Goal: Communication & Community: Answer question/provide support

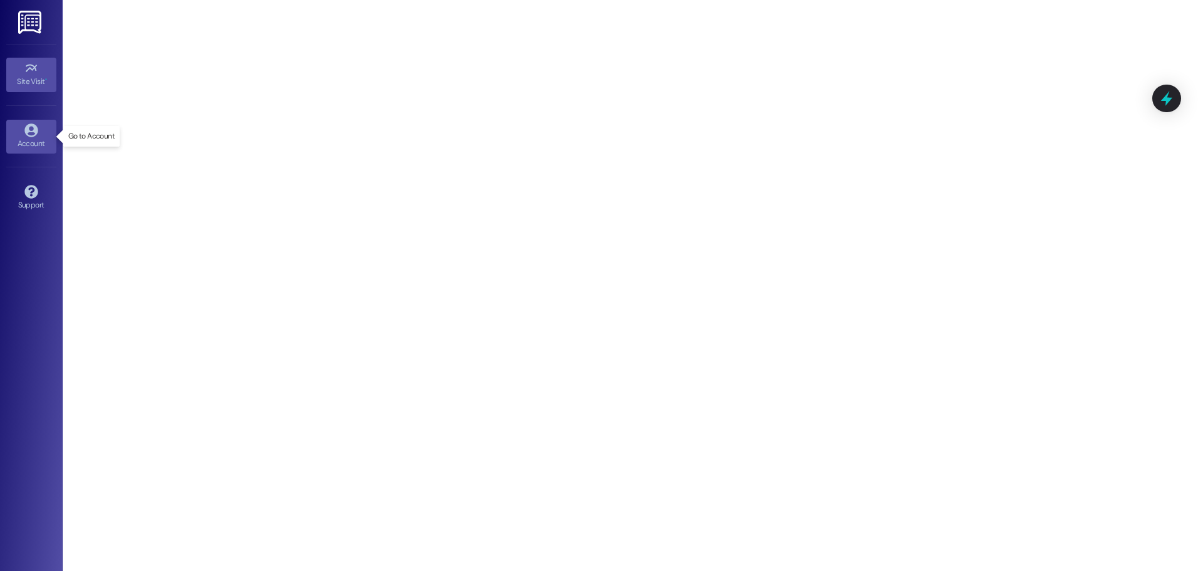
click at [41, 141] on div "Account" at bounding box center [31, 143] width 63 height 13
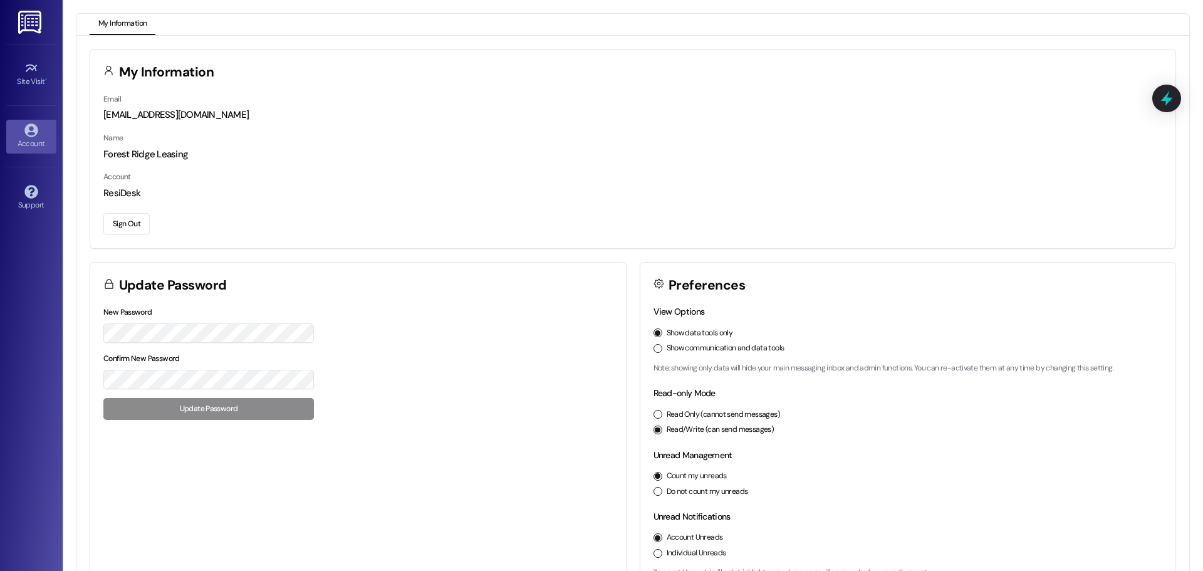
scroll to position [35, 0]
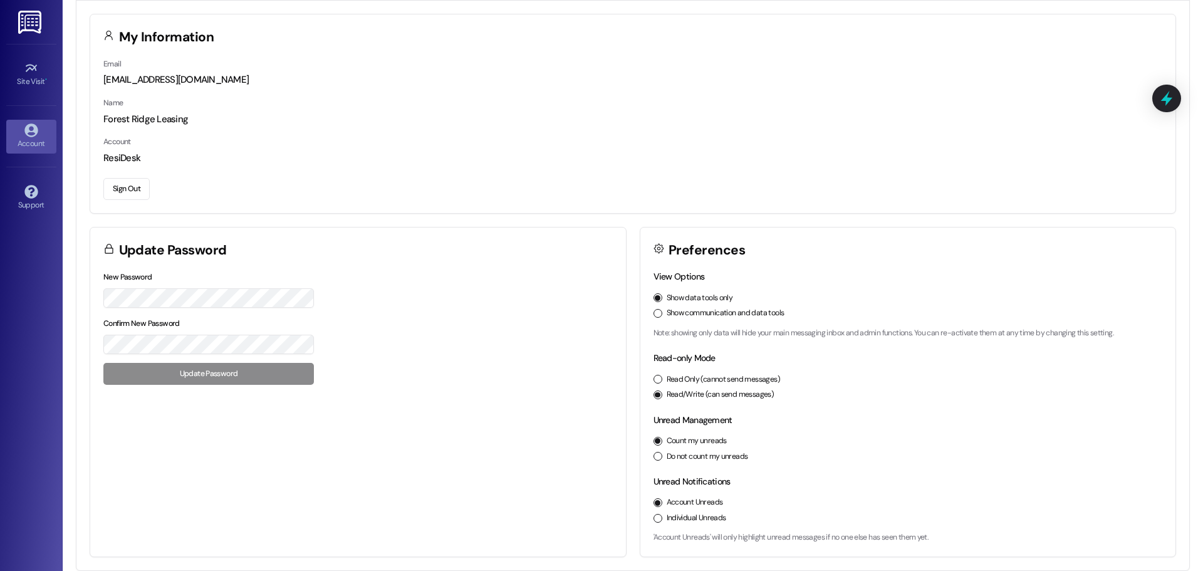
click at [755, 315] on label "Show communication and data tools" at bounding box center [726, 313] width 118 height 11
click at [662, 315] on button "Show communication and data tools" at bounding box center [658, 313] width 9 height 9
click at [803, 289] on div "View Options Show data tools only Show communication and data tools Note: showi…" at bounding box center [909, 304] width 510 height 68
click at [31, 70] on icon at bounding box center [31, 68] width 14 height 14
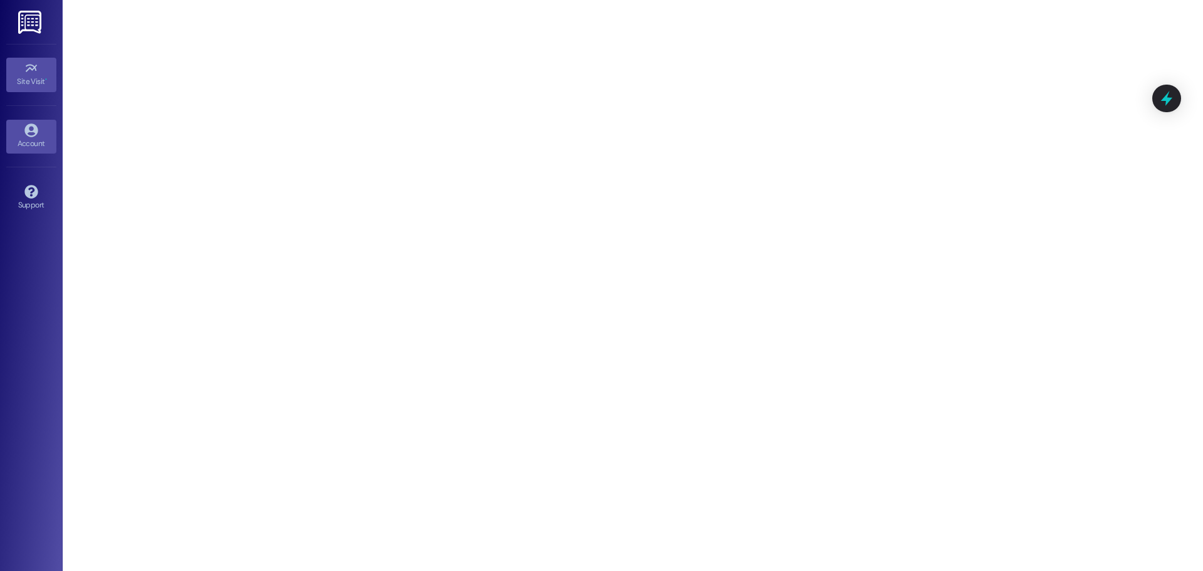
click at [42, 130] on link "Account" at bounding box center [31, 137] width 50 height 34
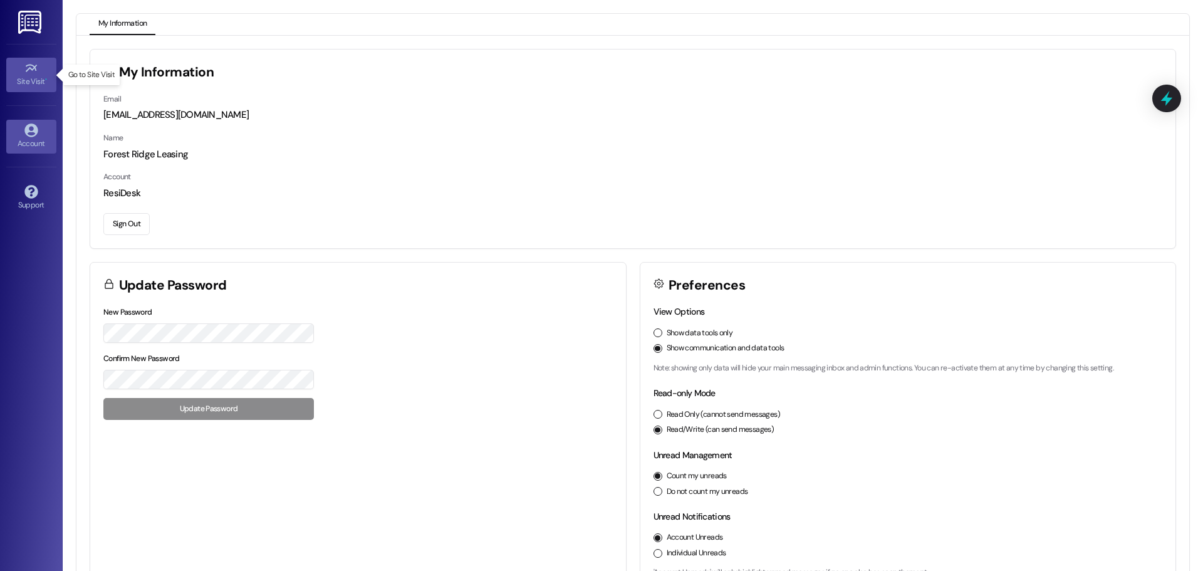
click at [23, 68] on link "Site Visit •" at bounding box center [31, 75] width 50 height 34
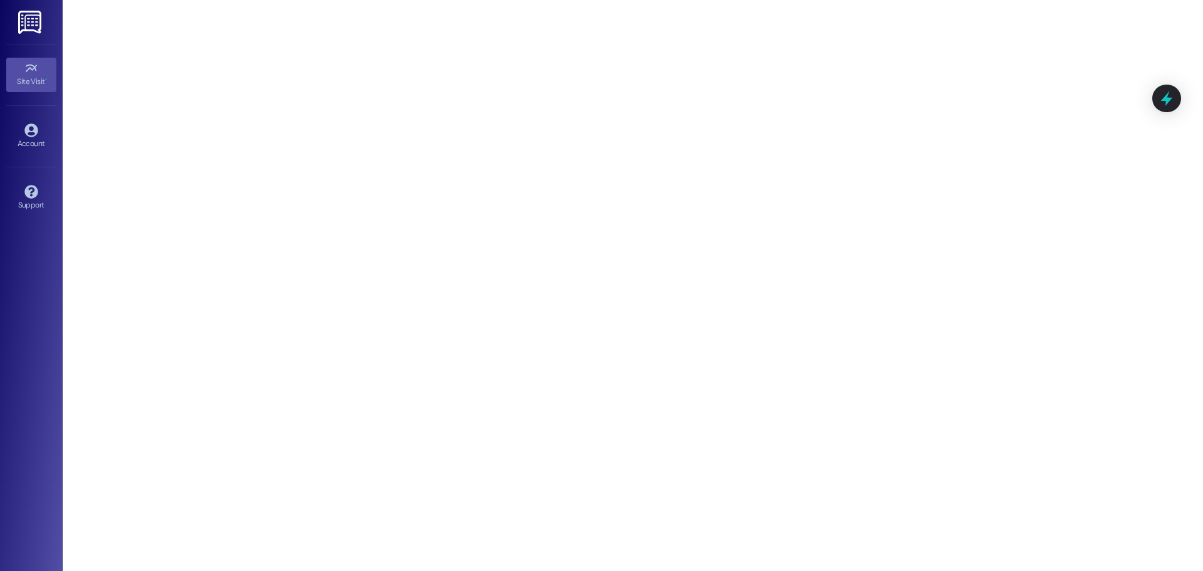
click at [31, 14] on img at bounding box center [31, 22] width 26 height 23
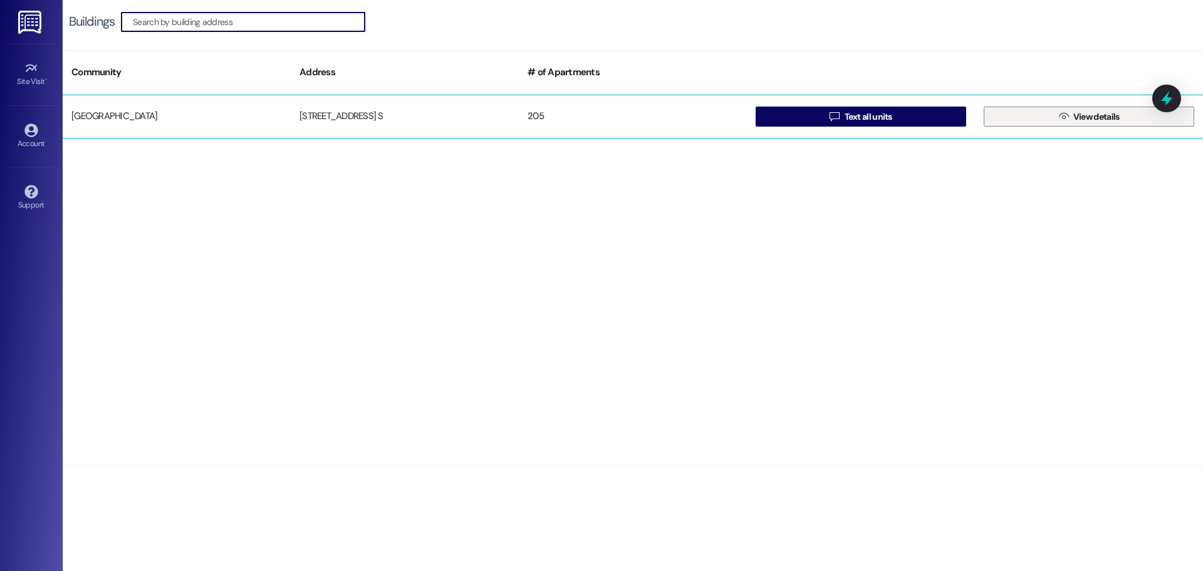
click at [1114, 120] on span "View details" at bounding box center [1097, 116] width 46 height 13
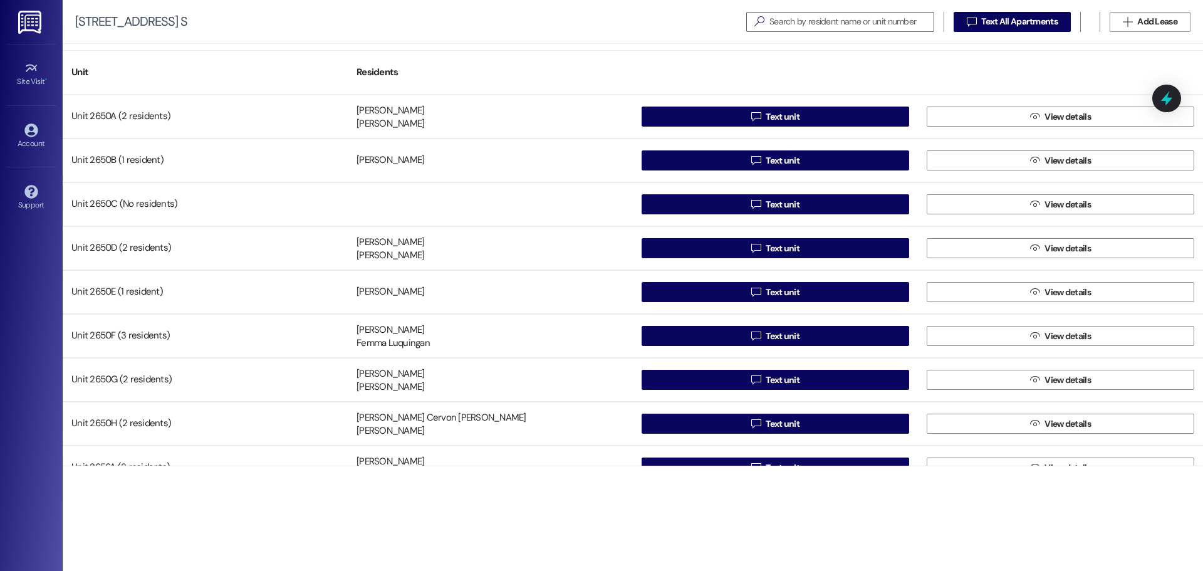
click at [523, 46] on div "Unit Residents Unit 2650A (2 residents) Alex Marcy Riley Treat  Text unit  Vi…" at bounding box center [633, 307] width 1141 height 527
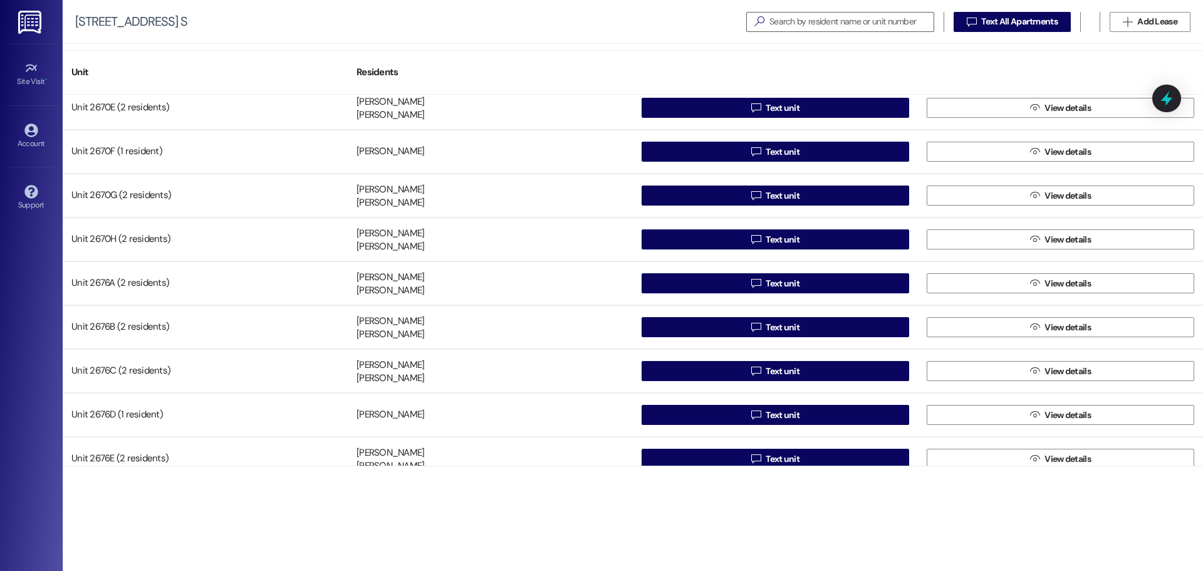
scroll to position [1630, 0]
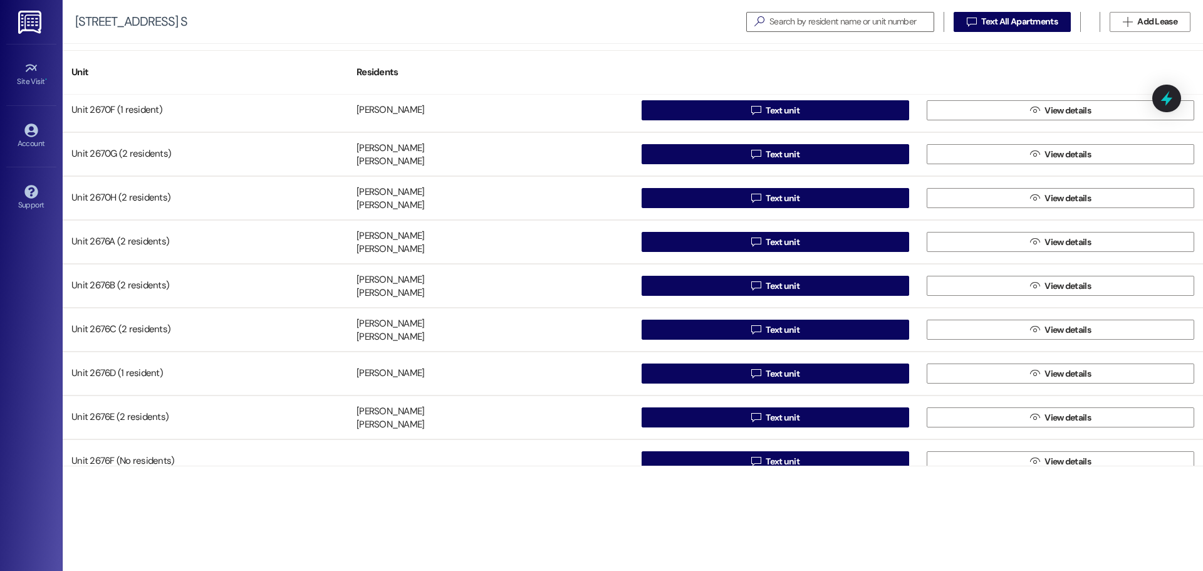
click at [43, 27] on img at bounding box center [31, 22] width 26 height 23
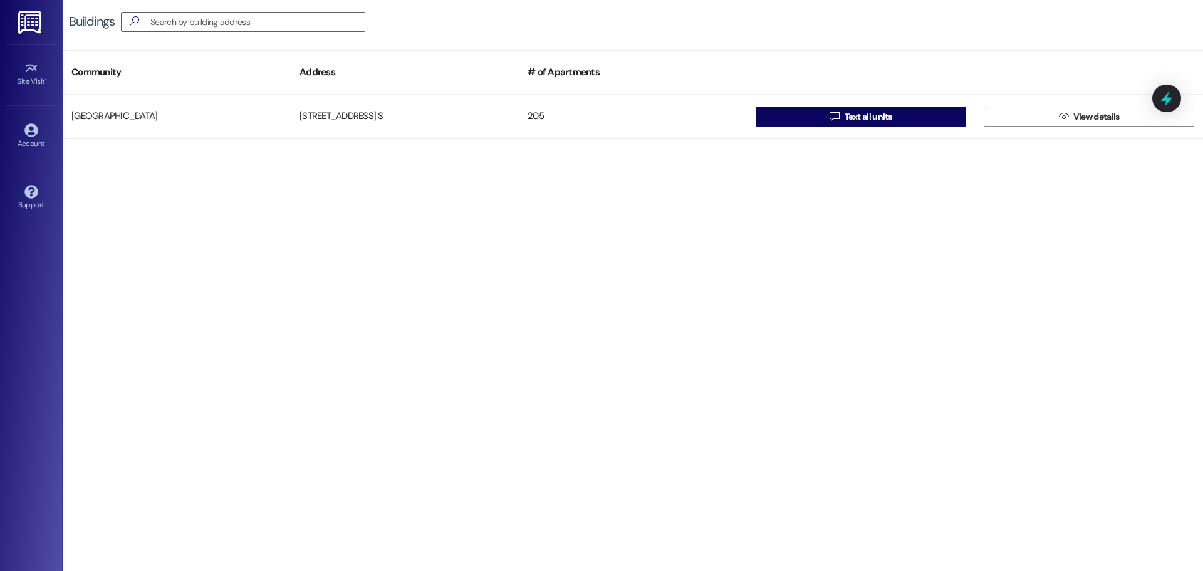
click at [528, 20] on div "Buildings " at bounding box center [633, 22] width 1141 height 44
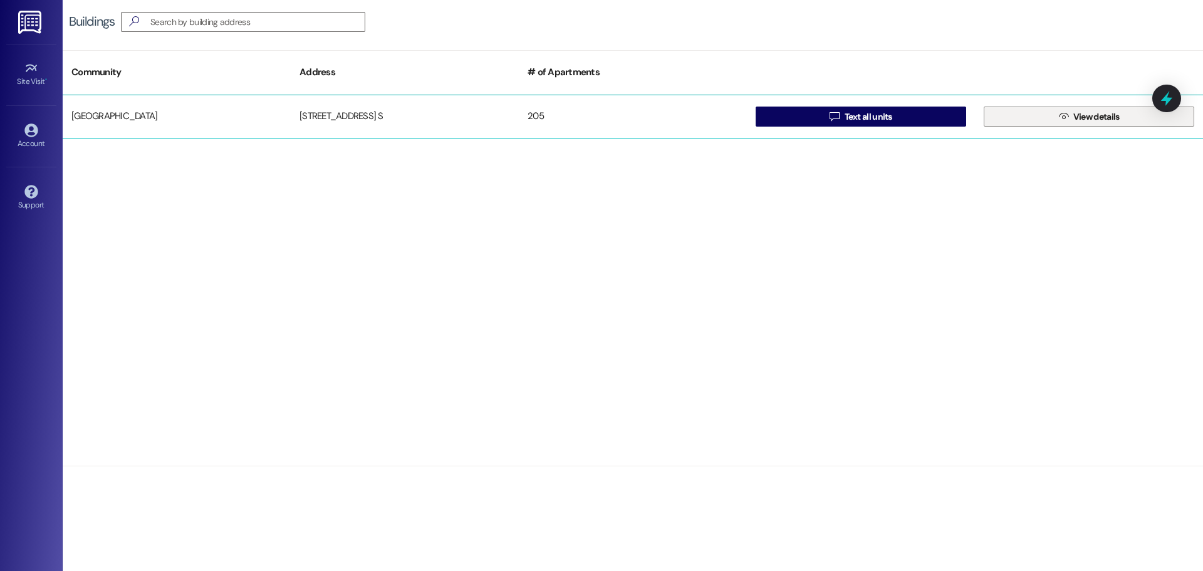
click at [1106, 118] on span "View details" at bounding box center [1097, 116] width 46 height 13
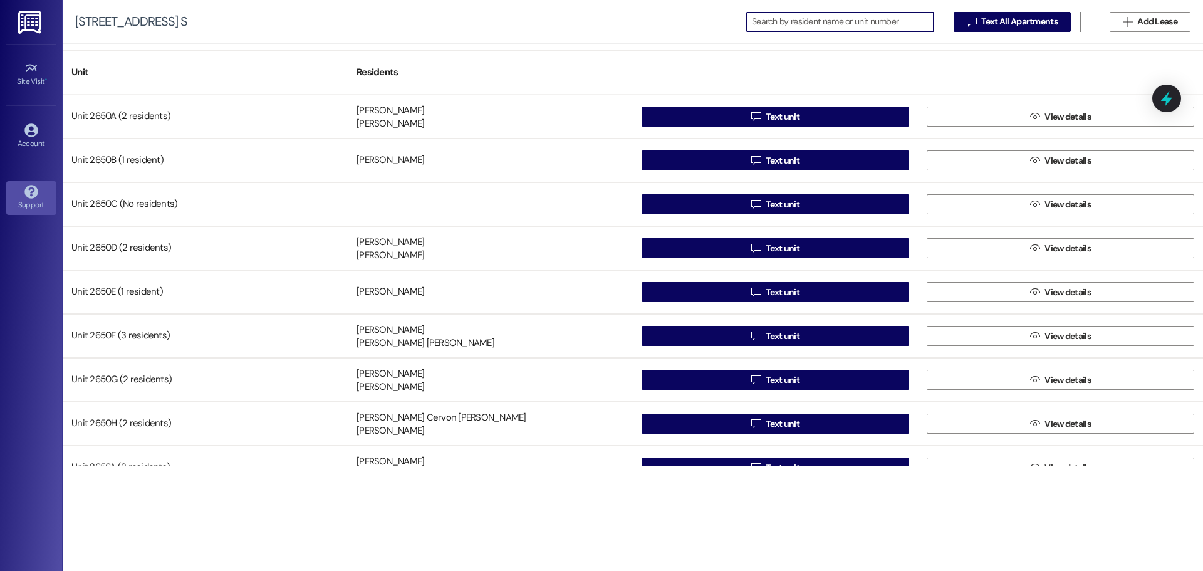
click at [36, 196] on icon at bounding box center [30, 191] width 13 height 13
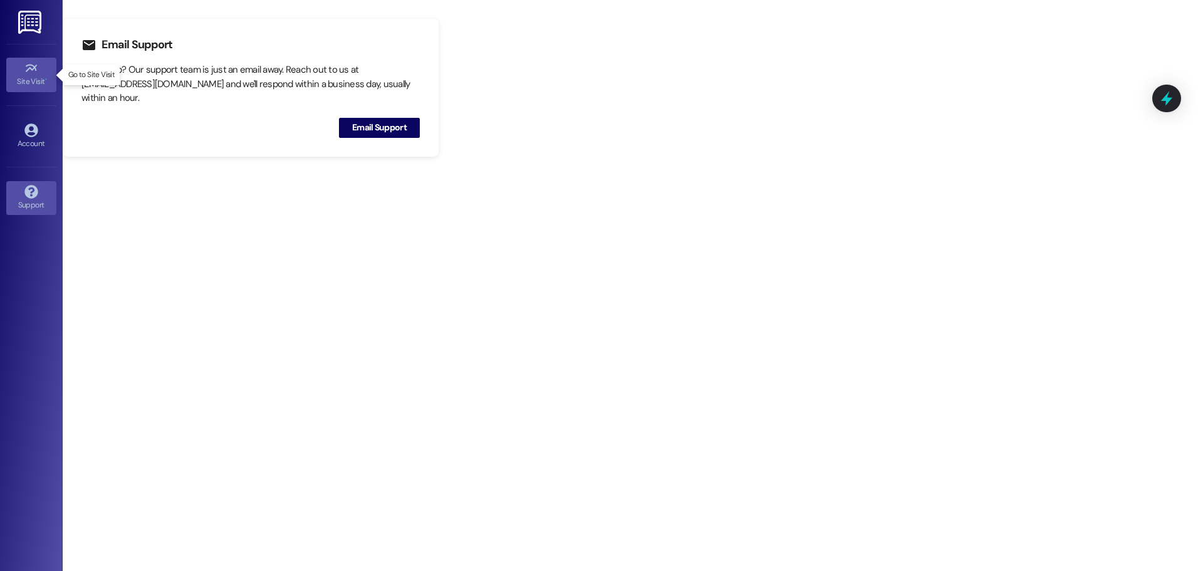
click at [31, 76] on div "Site Visit •" at bounding box center [31, 81] width 63 height 13
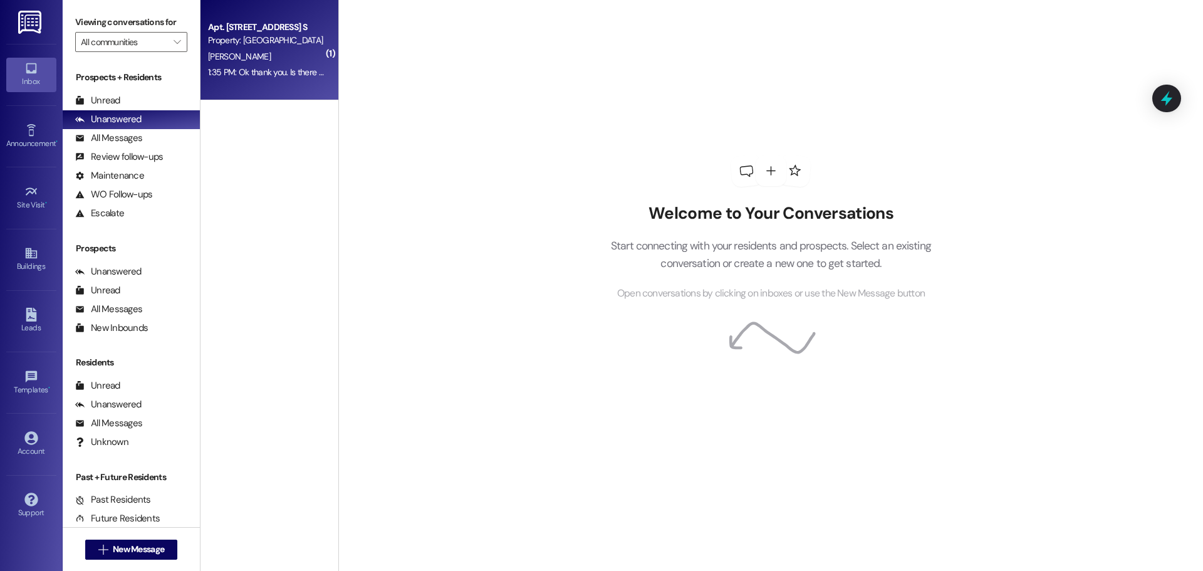
click at [235, 63] on div "[PERSON_NAME]" at bounding box center [266, 57] width 118 height 16
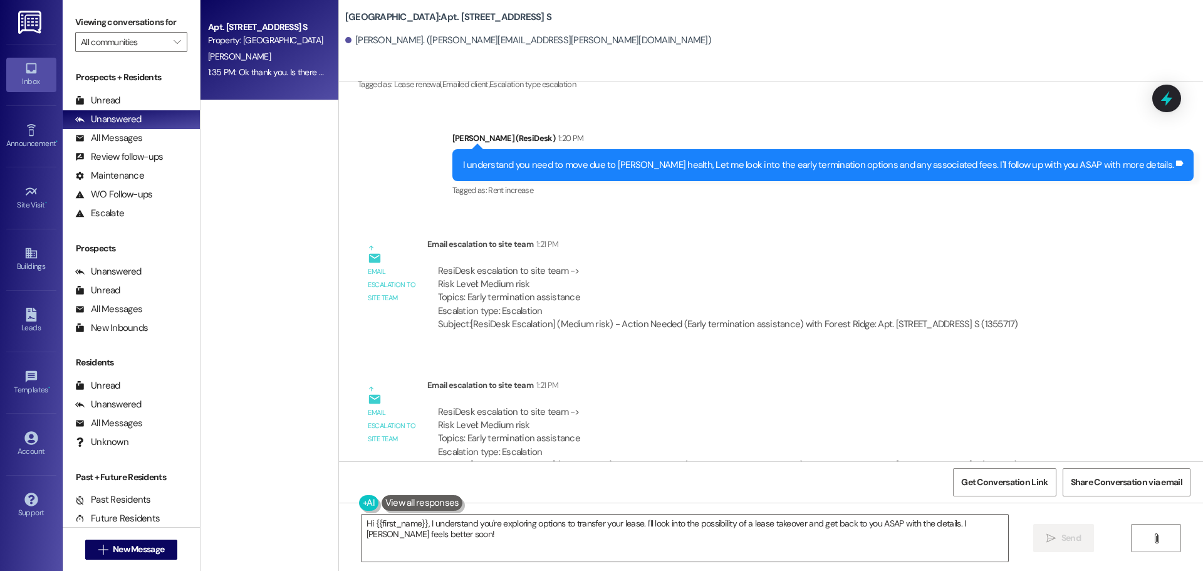
scroll to position [1173, 0]
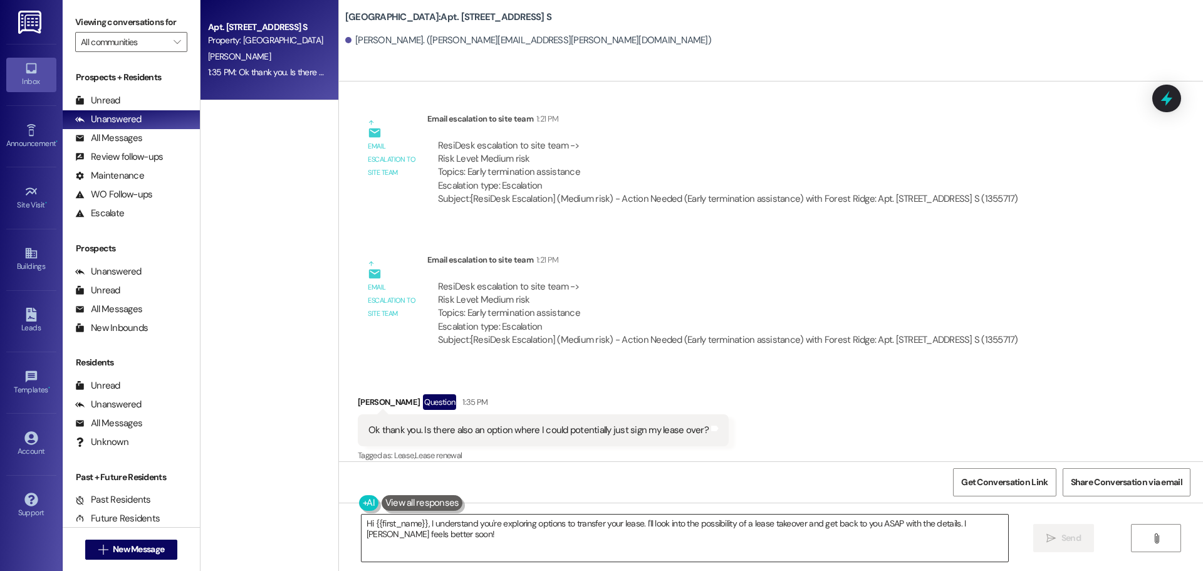
click at [514, 545] on textarea "Hi {{first_name}}, I understand you're exploring options to transfer your lease…" at bounding box center [685, 538] width 647 height 47
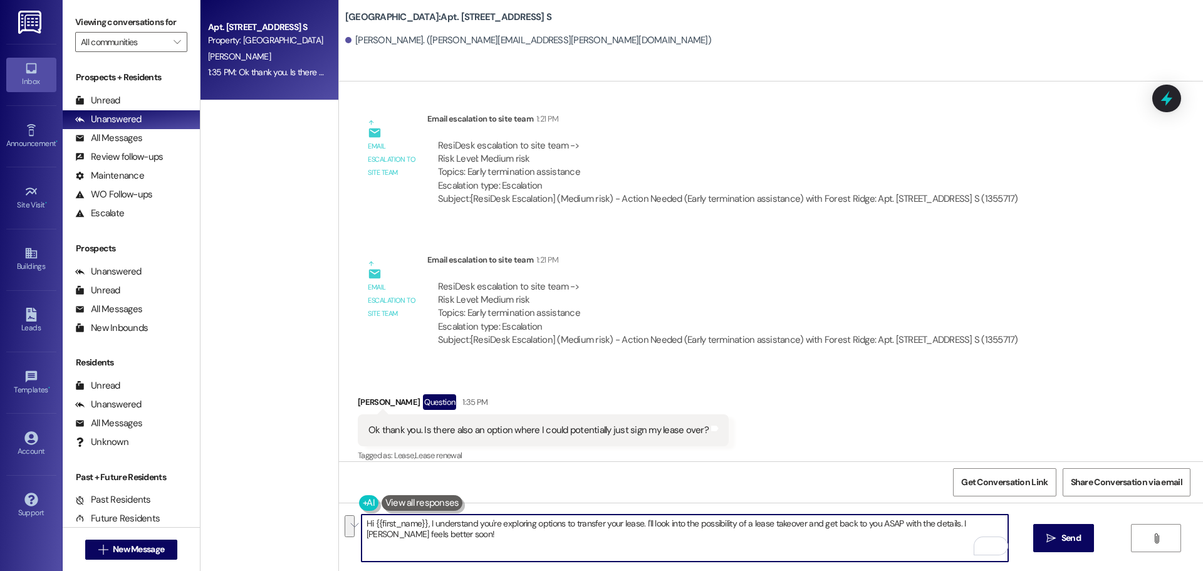
drag, startPoint x: 610, startPoint y: 541, endPoint x: 422, endPoint y: 525, distance: 188.2
click at [422, 525] on textarea "Hi {{first_name}}, I understand you're exploring options to transfer your lease…" at bounding box center [685, 538] width 647 height 47
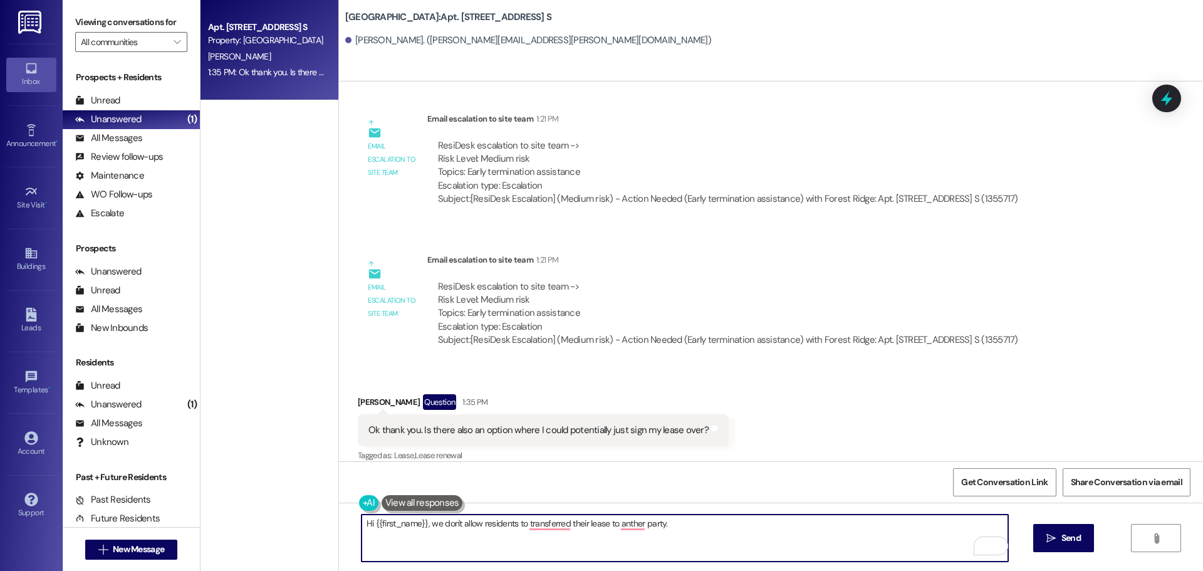
click at [550, 512] on div "Hi {{first_name}}, we don't allow residents to transferred their lease to anthe…" at bounding box center [771, 550] width 864 height 94
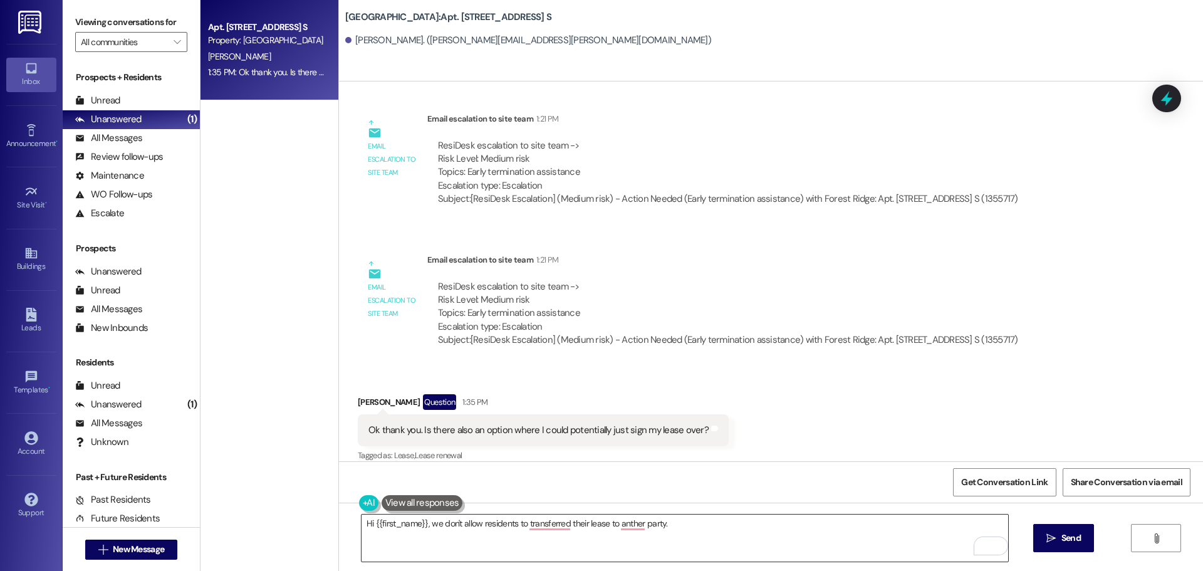
click at [550, 518] on textarea "Hi {{first_name}}, we don't allow residents to transferred their lease to anthe…" at bounding box center [685, 538] width 647 height 47
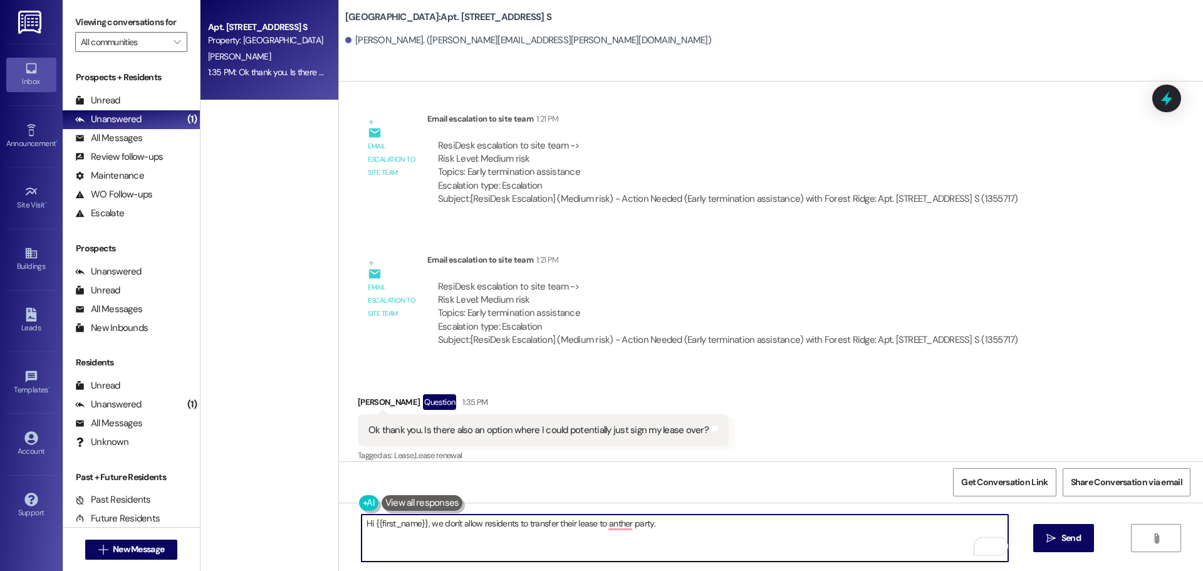
click at [607, 526] on textarea "Hi {{first_name}}, we don't allow residents to transfer their lease to anther p…" at bounding box center [685, 538] width 647 height 47
click at [678, 525] on textarea "Hi {{first_name}}, we don't allow residents to transfer their lease to another …" at bounding box center [685, 538] width 647 height 47
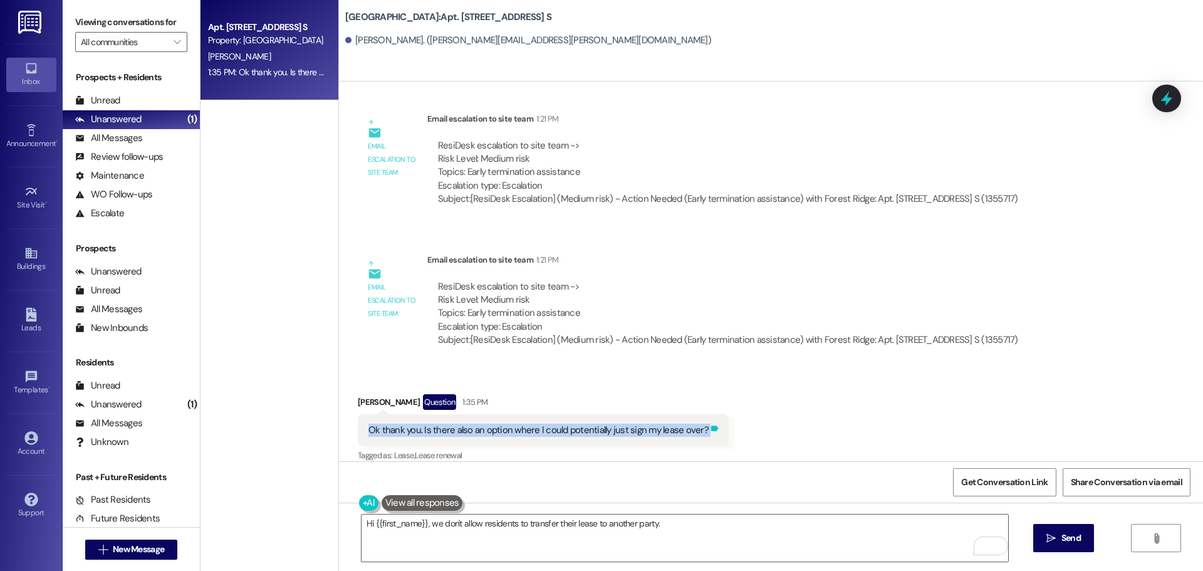
drag, startPoint x: 358, startPoint y: 419, endPoint x: 693, endPoint y: 420, distance: 334.1
click at [693, 420] on div "Ok thank you. Is there also an option where I could potentially just sign my le…" at bounding box center [543, 430] width 371 height 32
click at [789, 409] on div "Received via SMS Melissa Patton Question 1:35 PM Ok thank you. Is there also an…" at bounding box center [771, 420] width 864 height 108
click at [696, 520] on textarea "Hi {{first_name}}, we don't allow residents to transfer their lease to another …" at bounding box center [685, 538] width 647 height 47
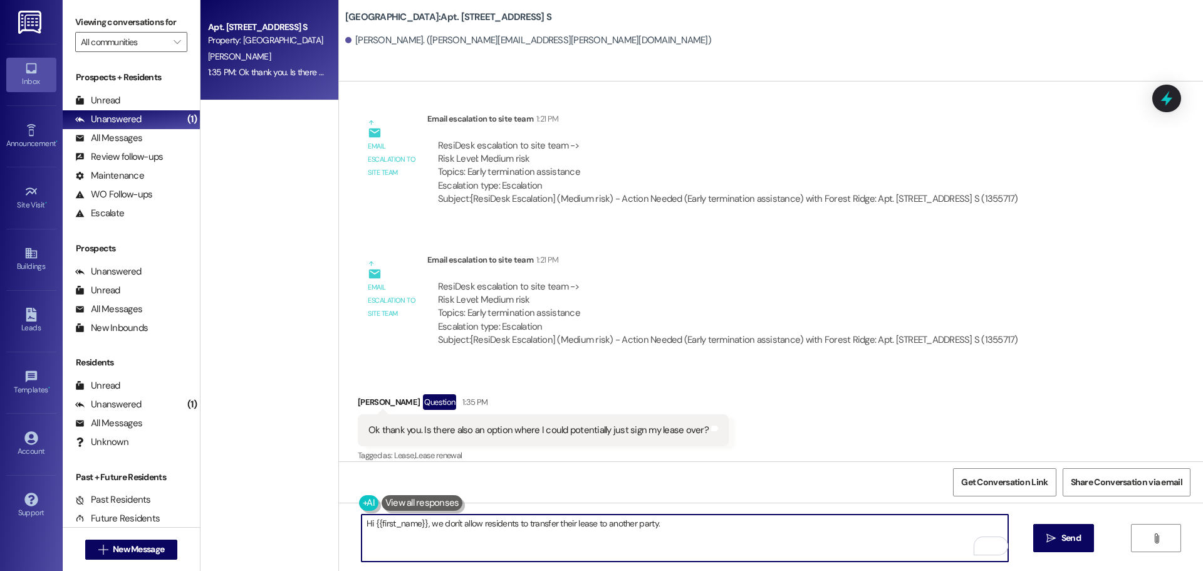
click at [701, 518] on textarea "Hi {{first_name}}, we don't allow residents to transfer their lease to another …" at bounding box center [685, 538] width 647 height 47
click at [420, 524] on textarea "Hi {{first_name}}, we don't allow residents to transfer their lease to another …" at bounding box center [685, 538] width 647 height 47
click at [421, 524] on textarea "Hi {{first_name}}, we don't allow residents to transfer their lease to another …" at bounding box center [685, 538] width 647 height 47
paste textarea "Resident’s termination pursuant to ORS 90.453(2), 90.472, or 90.475 shall not b…"
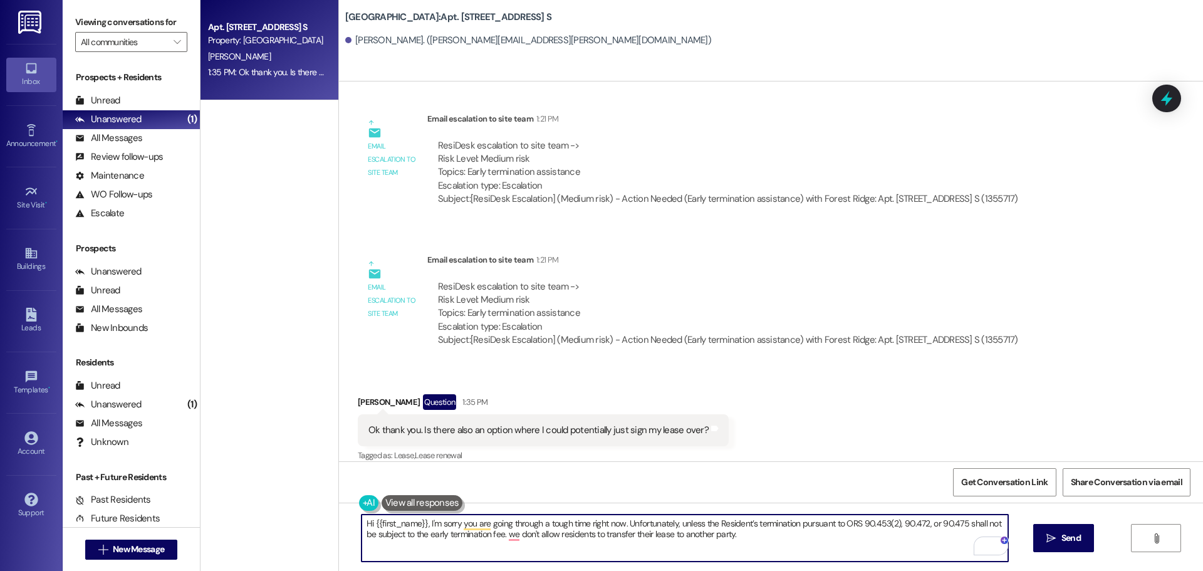
drag, startPoint x: 748, startPoint y: 523, endPoint x: 713, endPoint y: 524, distance: 35.7
click at [713, 524] on textarea "Hi {{first_name}}, I'm sorry you are going through a tough time right now. Unfo…" at bounding box center [685, 538] width 647 height 47
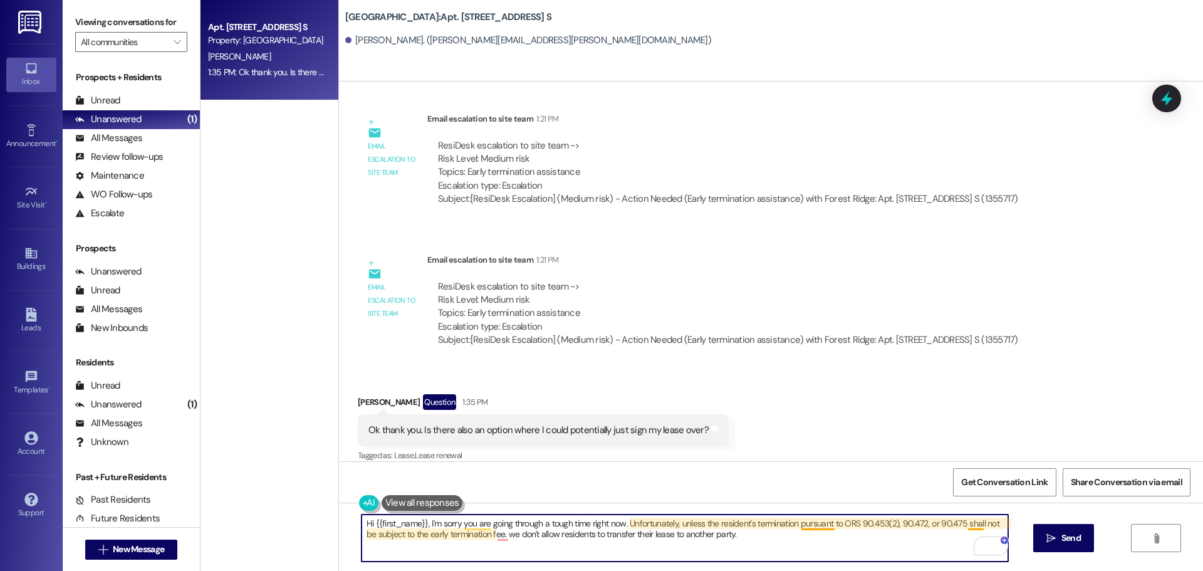
click at [792, 523] on textarea "Hi {{first_name}}, I'm sorry you are going through a tough time right now. Unfo…" at bounding box center [685, 538] width 647 height 47
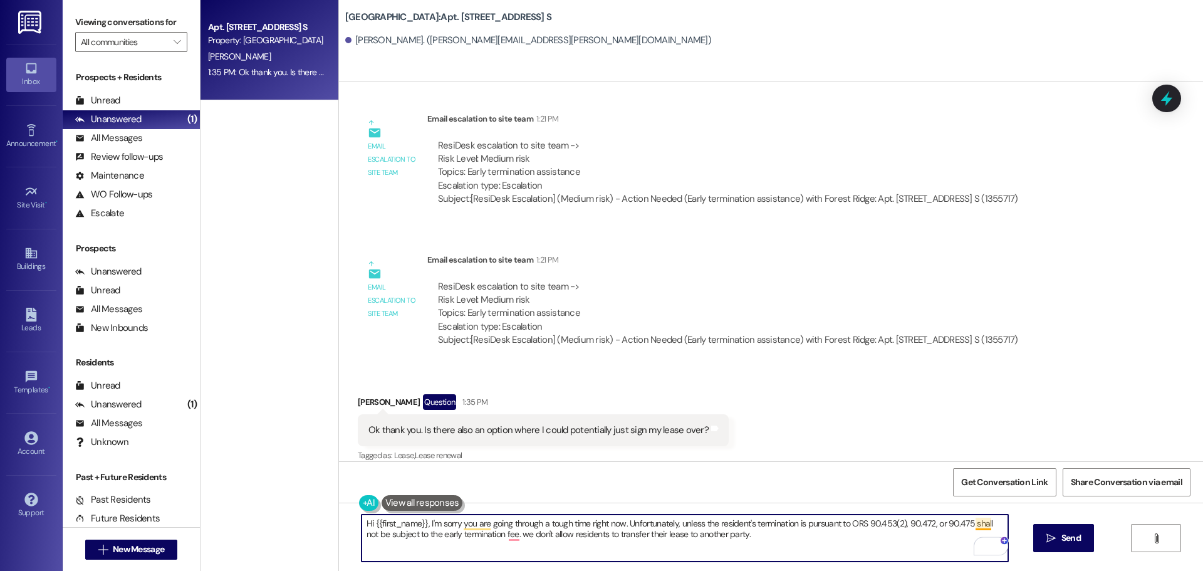
click at [969, 523] on textarea "Hi {{first_name}}, I'm sorry you are going through a tough time right now. Unfo…" at bounding box center [685, 538] width 647 height 47
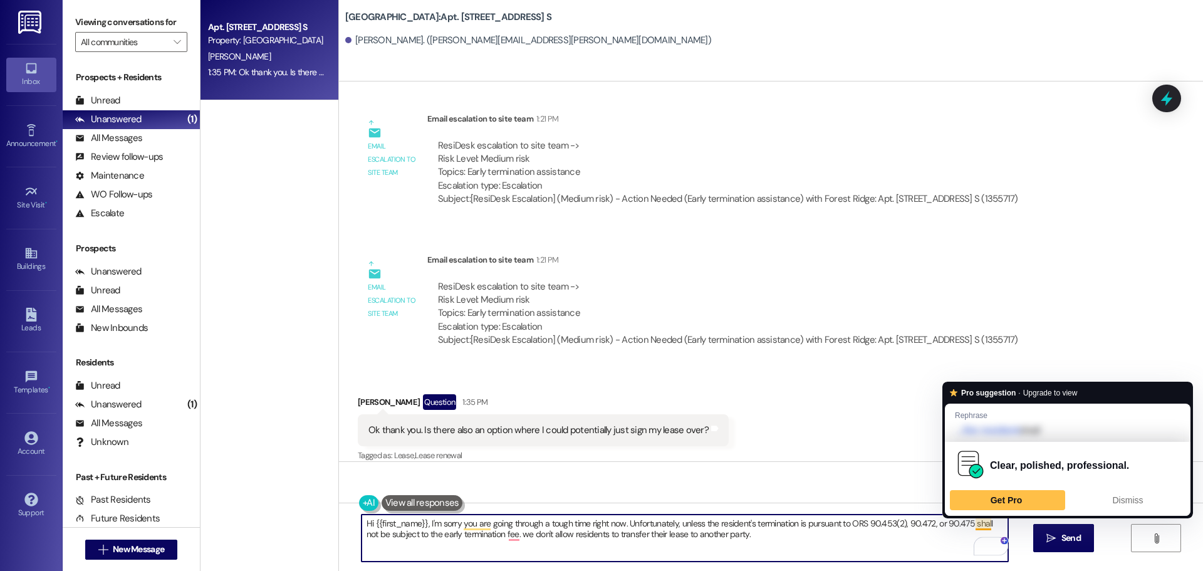
click at [965, 520] on textarea "Hi {{first_name}}, I'm sorry you are going through a tough time right now. Unfo…" at bounding box center [685, 538] width 647 height 47
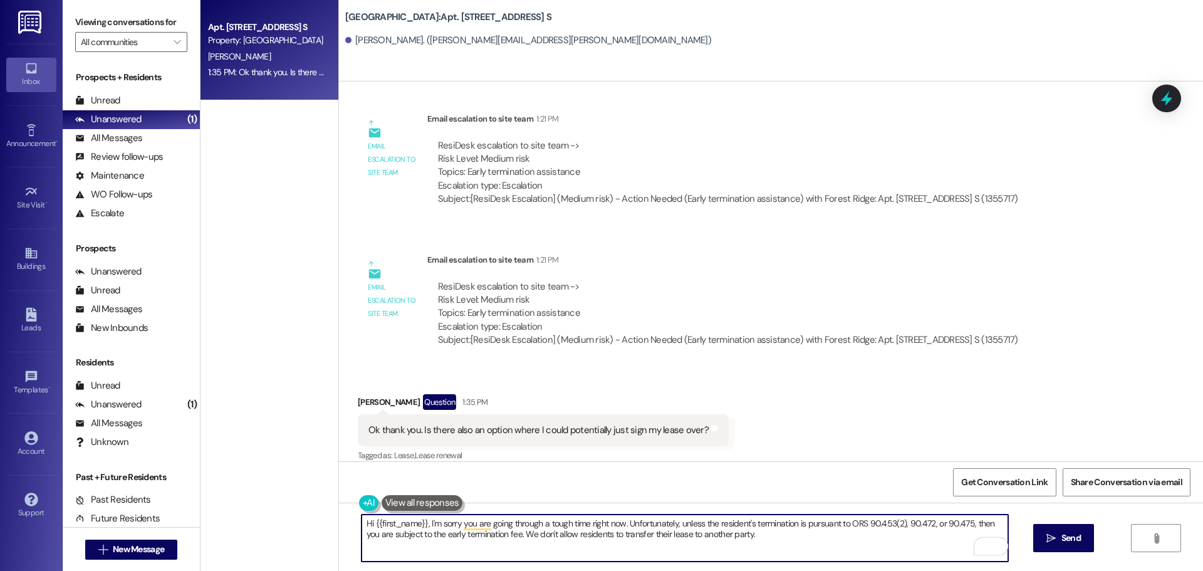
click at [647, 532] on textarea "Hi {{first_name}}, I'm sorry you are going through a tough time right now. Unfo…" at bounding box center [685, 538] width 647 height 47
click at [800, 542] on textarea "Hi {{first_name}}, I'm sorry you are going through a tough time right now. Unfo…" at bounding box center [685, 538] width 647 height 47
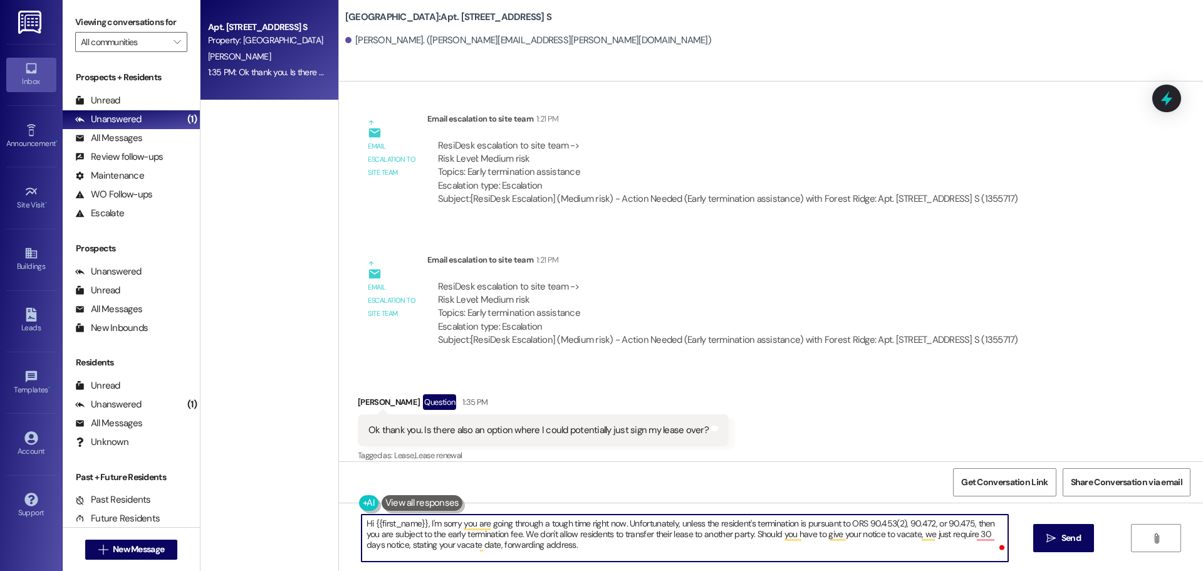
click at [475, 538] on textarea "Hi {{first_name}}, I'm sorry you are going through a tough time right now. Unfo…" at bounding box center [685, 538] width 647 height 47
click at [474, 545] on textarea "Hi {{first_name}}, I'm sorry you are going through a tough time right now. Unfo…" at bounding box center [685, 538] width 647 height 47
click at [848, 488] on div "Get Conversation Link Share Conversation via email" at bounding box center [771, 481] width 864 height 41
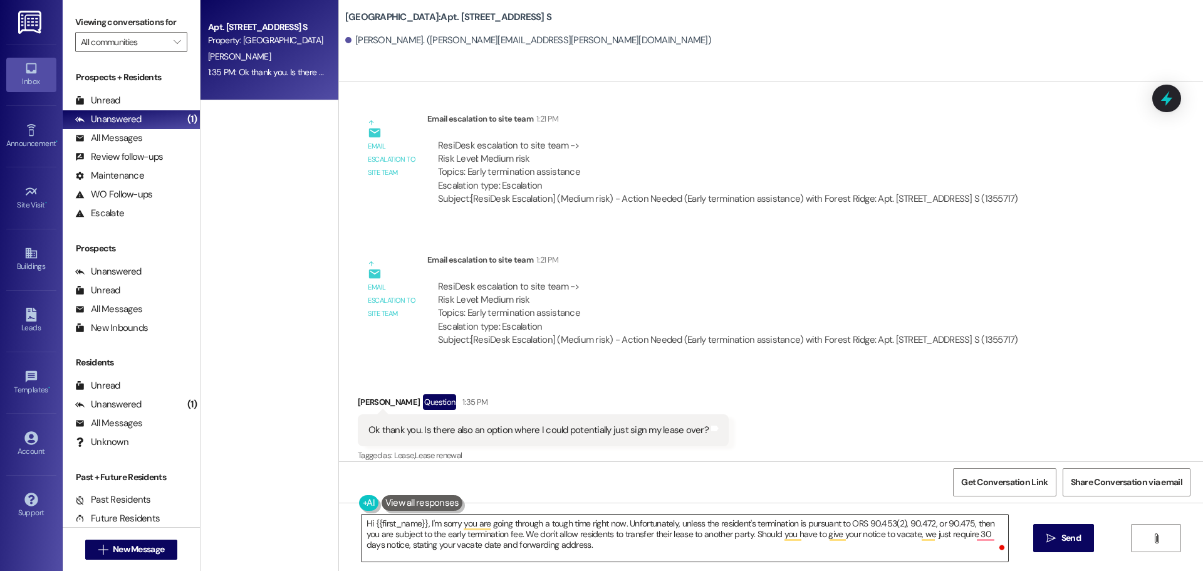
click at [582, 540] on textarea "Hi {{first_name}}, I'm sorry you are going through a tough time right now. Unfo…" at bounding box center [685, 538] width 647 height 47
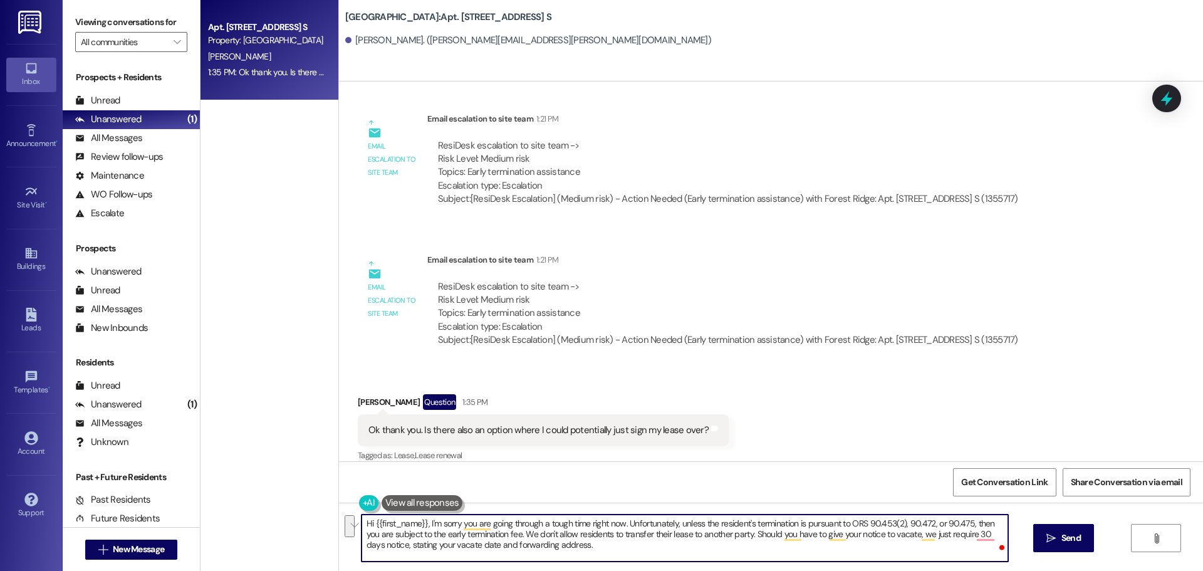
click at [586, 547] on textarea "Hi {{first_name}}, I'm sorry you are going through a tough time right now. Unfo…" at bounding box center [685, 538] width 647 height 47
click at [589, 552] on textarea "Hi {{first_name}}, I'm sorry you are going through a tough time right now. Unfo…" at bounding box center [685, 538] width 647 height 47
click at [978, 541] on textarea "Hi {{first_name}}, I'm sorry you are going through a tough time right now. Unfo…" at bounding box center [685, 538] width 647 height 47
click at [755, 459] on div "Received via SMS Melissa Patton Question 1:35 PM Ok thank you. Is there also an…" at bounding box center [771, 420] width 864 height 108
drag, startPoint x: 372, startPoint y: 536, endPoint x: 360, endPoint y: 534, distance: 11.6
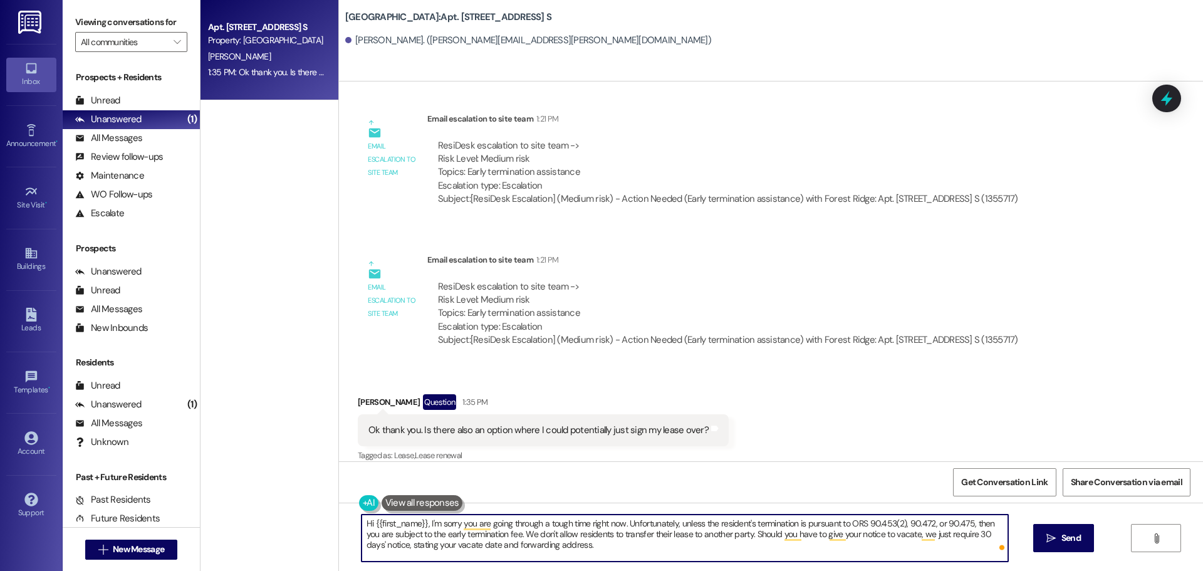
click at [362, 534] on textarea "Hi {{first_name}}, I'm sorry you are going through a tough time right now. Unfo…" at bounding box center [685, 538] width 647 height 47
click at [952, 535] on textarea "Hi {{first_name}}, I'm sorry you are going through a tough time right now. Unfo…" at bounding box center [685, 538] width 647 height 47
click at [379, 543] on textarea "Hi {{first_name}}, I'm sorry you are going through a tough time right now. Unfo…" at bounding box center [685, 538] width 647 height 47
click at [644, 553] on textarea "Hi {{first_name}}, I'm sorry you are going through a tough time right now. Unfo…" at bounding box center [685, 538] width 647 height 47
type textarea "Hi {{first_name}}, I'm sorry you are going through a tough time right now. Unfo…"
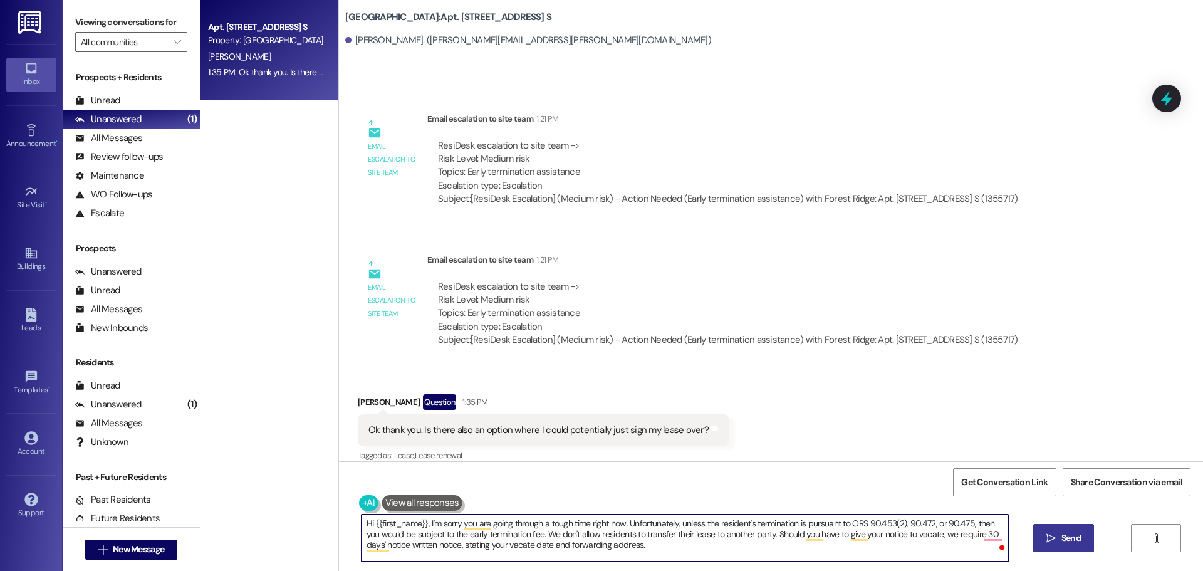
click at [1050, 547] on button " Send" at bounding box center [1063, 538] width 61 height 28
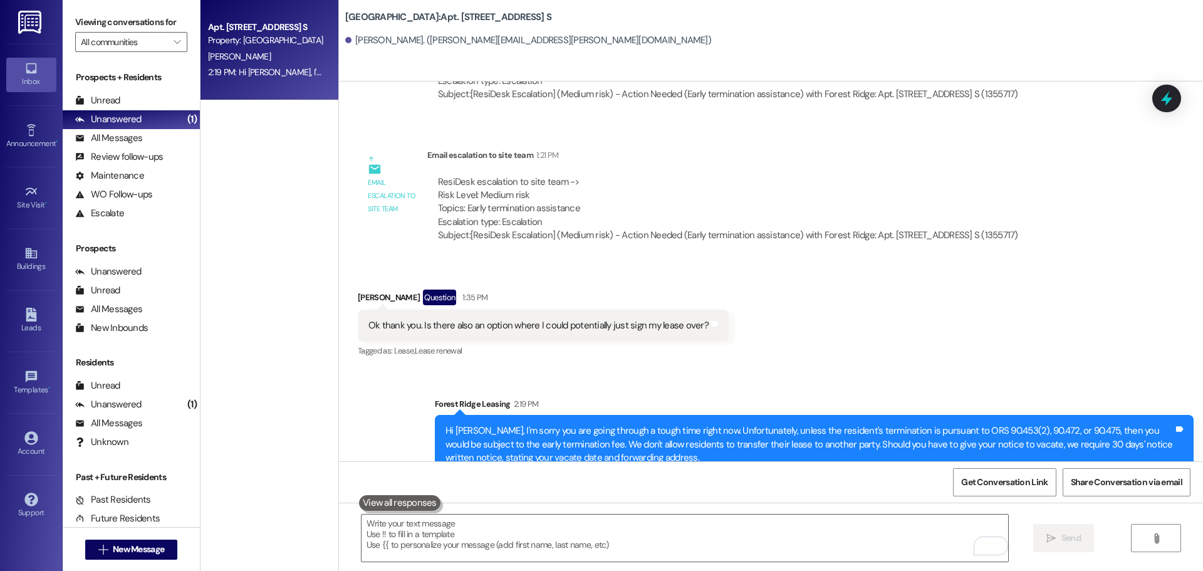
scroll to position [1287, 0]
